Goal: Register for event/course

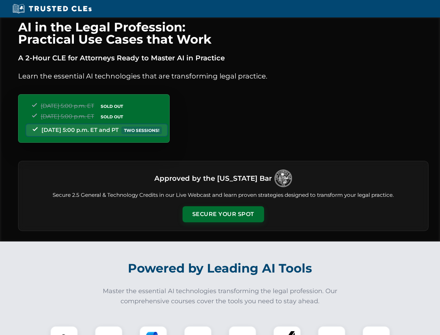
click at [223, 214] on button "Secure Your Spot" at bounding box center [224, 214] width 82 height 16
click at [64, 330] on img at bounding box center [64, 339] width 20 height 20
